Goal: Task Accomplishment & Management: Manage account settings

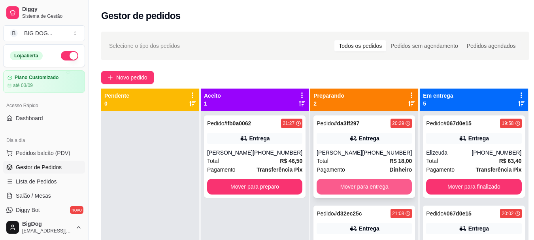
click at [377, 184] on button "Mover para entrega" at bounding box center [364, 187] width 95 height 16
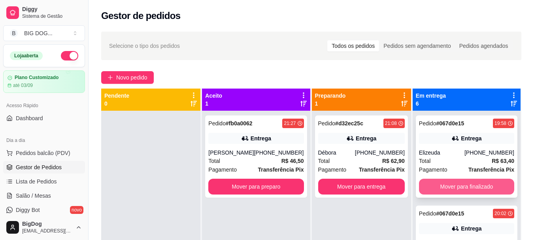
click at [443, 188] on button "Mover para finalizado" at bounding box center [466, 187] width 95 height 16
click at [443, 188] on button "Mover para finalizado" at bounding box center [467, 186] width 93 height 15
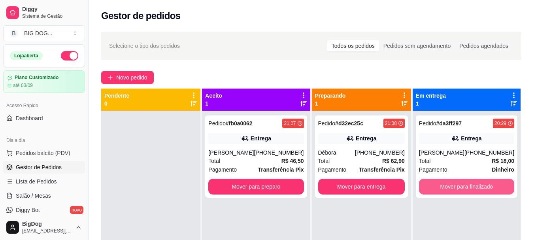
click at [443, 188] on button "Mover para finalizado" at bounding box center [466, 187] width 95 height 16
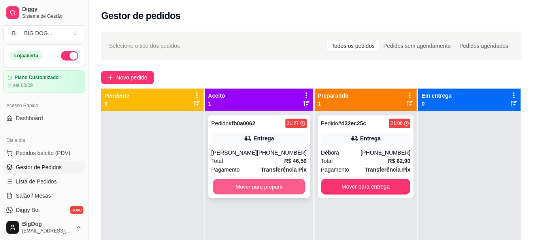
click at [281, 187] on button "Mover para preparo" at bounding box center [259, 186] width 93 height 15
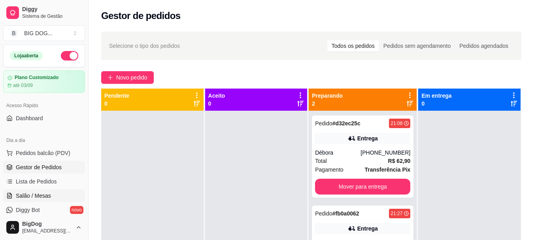
click at [34, 191] on link "Salão / Mesas" at bounding box center [44, 195] width 82 height 13
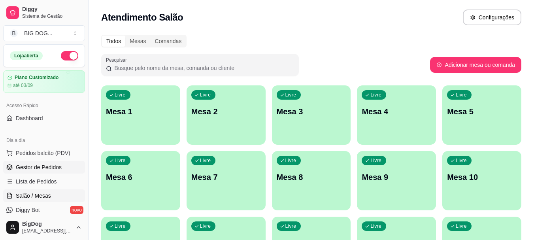
click at [39, 167] on span "Gestor de Pedidos" at bounding box center [39, 167] width 46 height 8
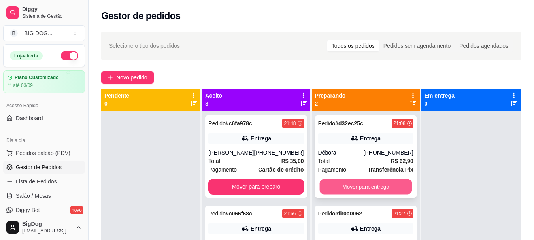
click at [348, 182] on button "Mover para entrega" at bounding box center [366, 186] width 93 height 15
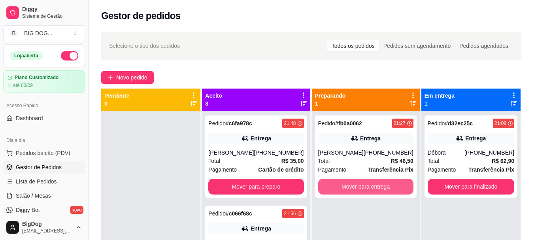
click at [348, 182] on button "Mover para entrega" at bounding box center [365, 187] width 95 height 16
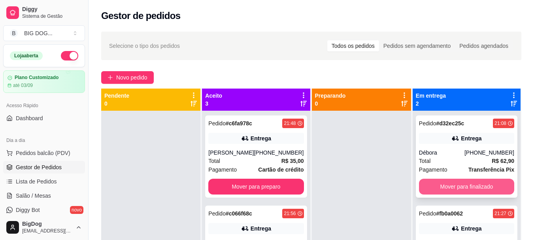
click at [449, 186] on button "Mover para finalizado" at bounding box center [466, 187] width 95 height 16
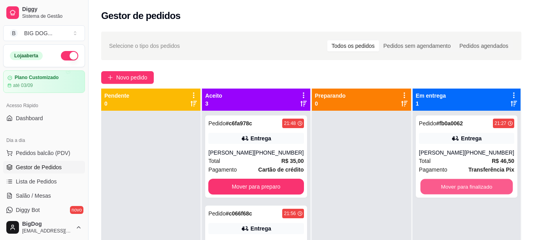
click at [449, 186] on button "Mover para finalizado" at bounding box center [467, 186] width 93 height 15
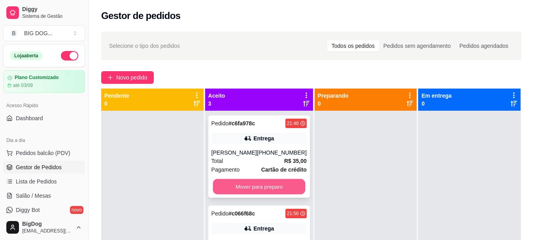
click at [283, 188] on button "Mover para preparo" at bounding box center [259, 186] width 93 height 15
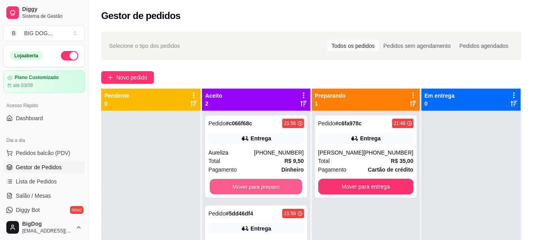
click at [283, 188] on button "Mover para preparo" at bounding box center [256, 186] width 93 height 15
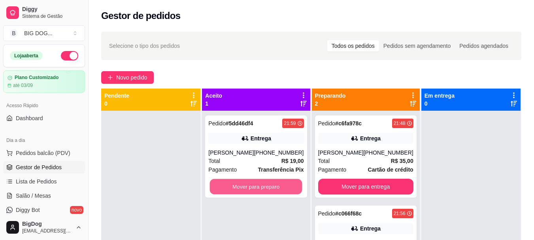
click at [283, 188] on button "Mover para preparo" at bounding box center [256, 186] width 93 height 15
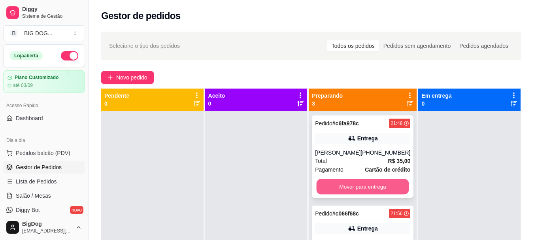
click at [361, 186] on button "Mover para entrega" at bounding box center [363, 186] width 93 height 15
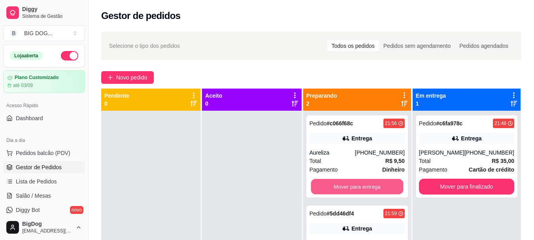
click at [361, 186] on button "Mover para entrega" at bounding box center [357, 186] width 93 height 15
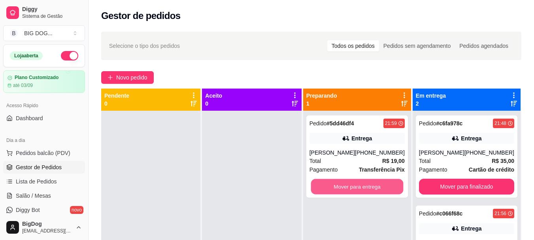
click at [361, 186] on button "Mover para entrega" at bounding box center [357, 186] width 93 height 15
